Goal: Information Seeking & Learning: Find specific fact

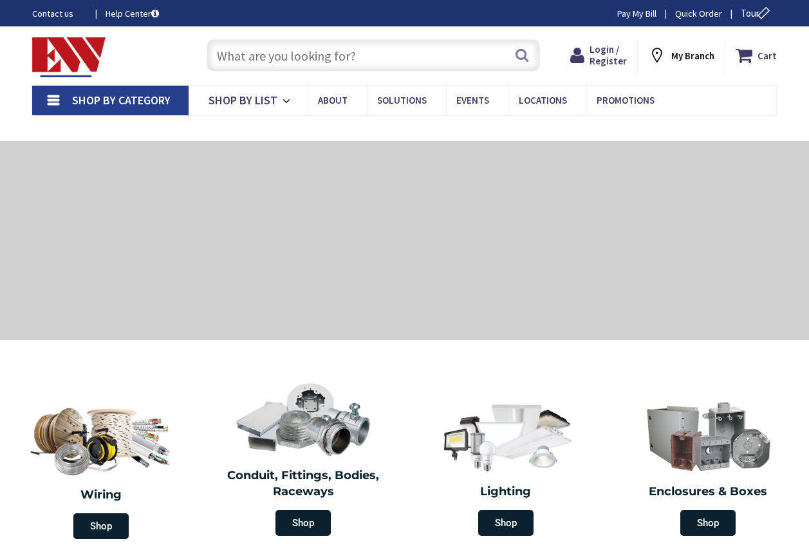
type input "[PERSON_NAME][GEOGRAPHIC_DATA], [GEOGRAPHIC_DATA]"
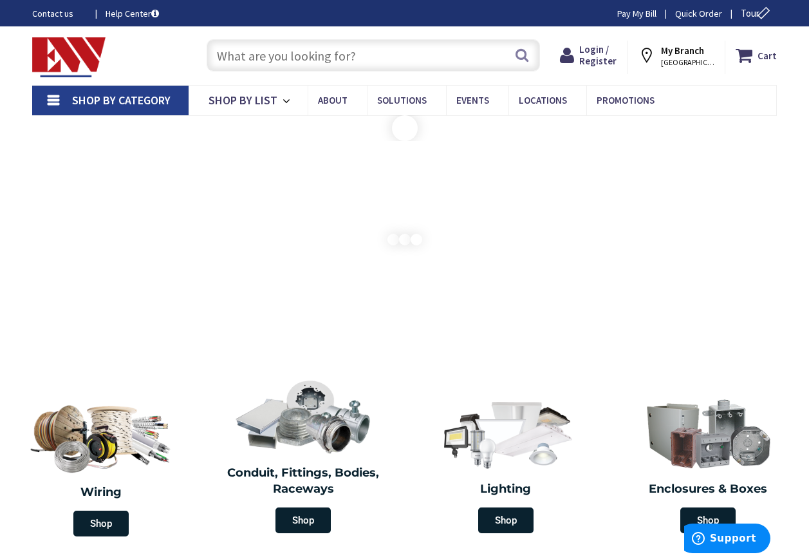
click at [223, 52] on input "text" at bounding box center [373, 55] width 333 height 32
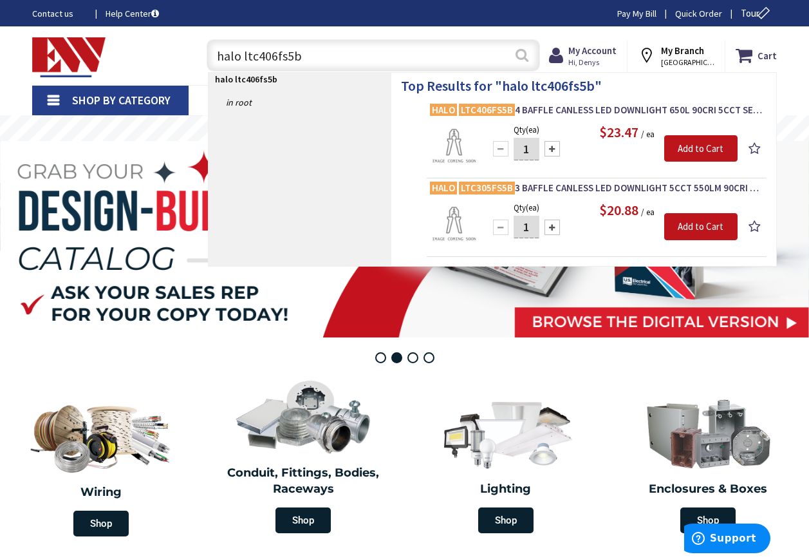
type input "halo ltc406fs5b"
click at [526, 55] on button "Search" at bounding box center [522, 55] width 17 height 29
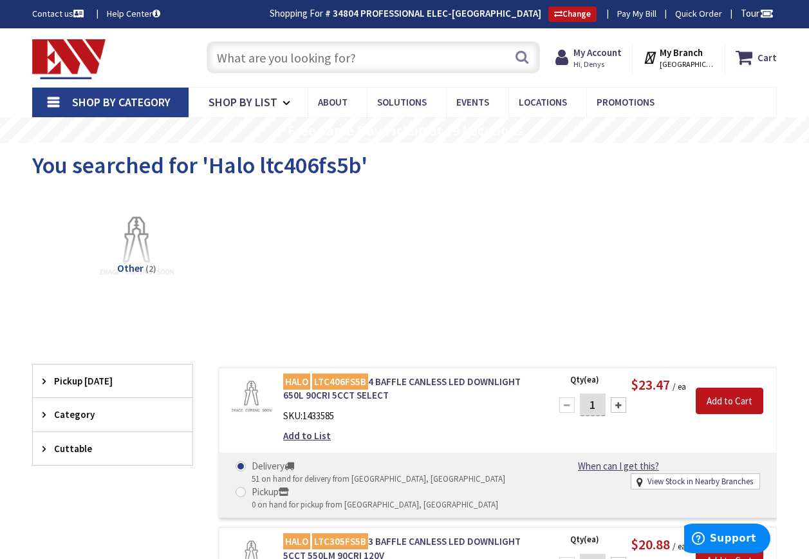
click at [221, 57] on input "text" at bounding box center [373, 57] width 333 height 32
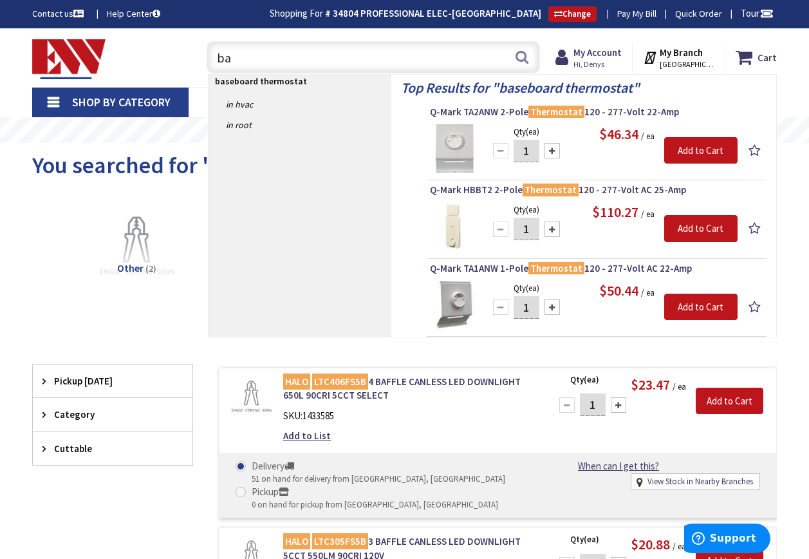
type input "b"
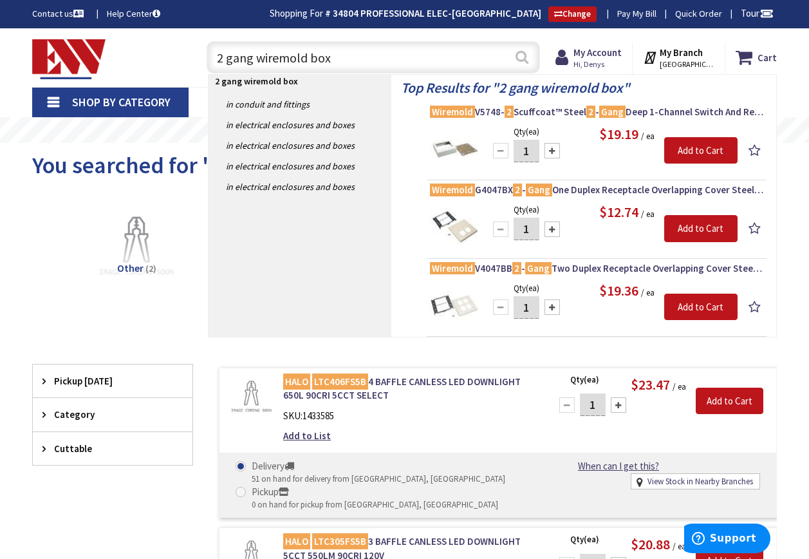
type input "2 gang wiremold box"
click at [522, 61] on button "Search" at bounding box center [522, 56] width 17 height 29
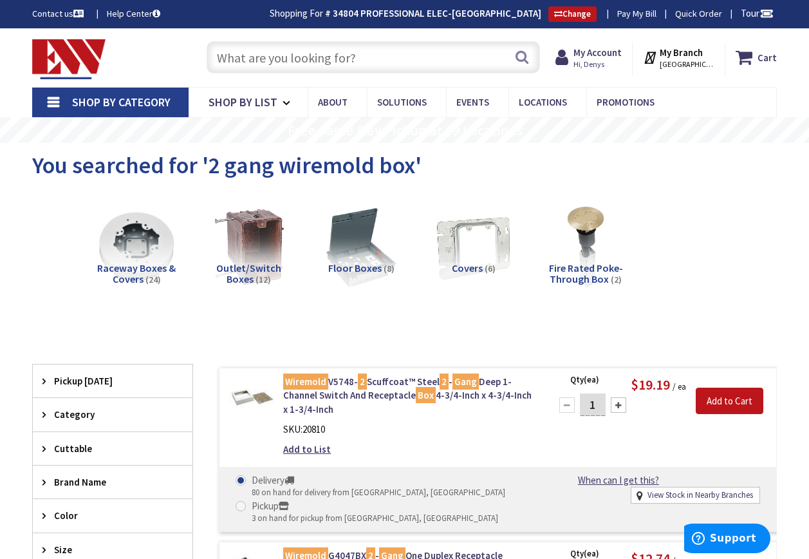
click at [224, 57] on input "text" at bounding box center [373, 57] width 333 height 32
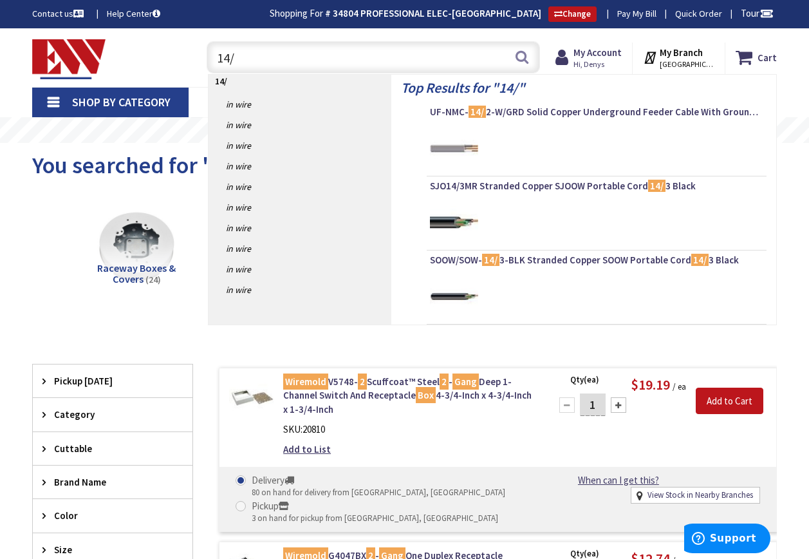
type input "14/3"
